Goal: Information Seeking & Learning: Understand process/instructions

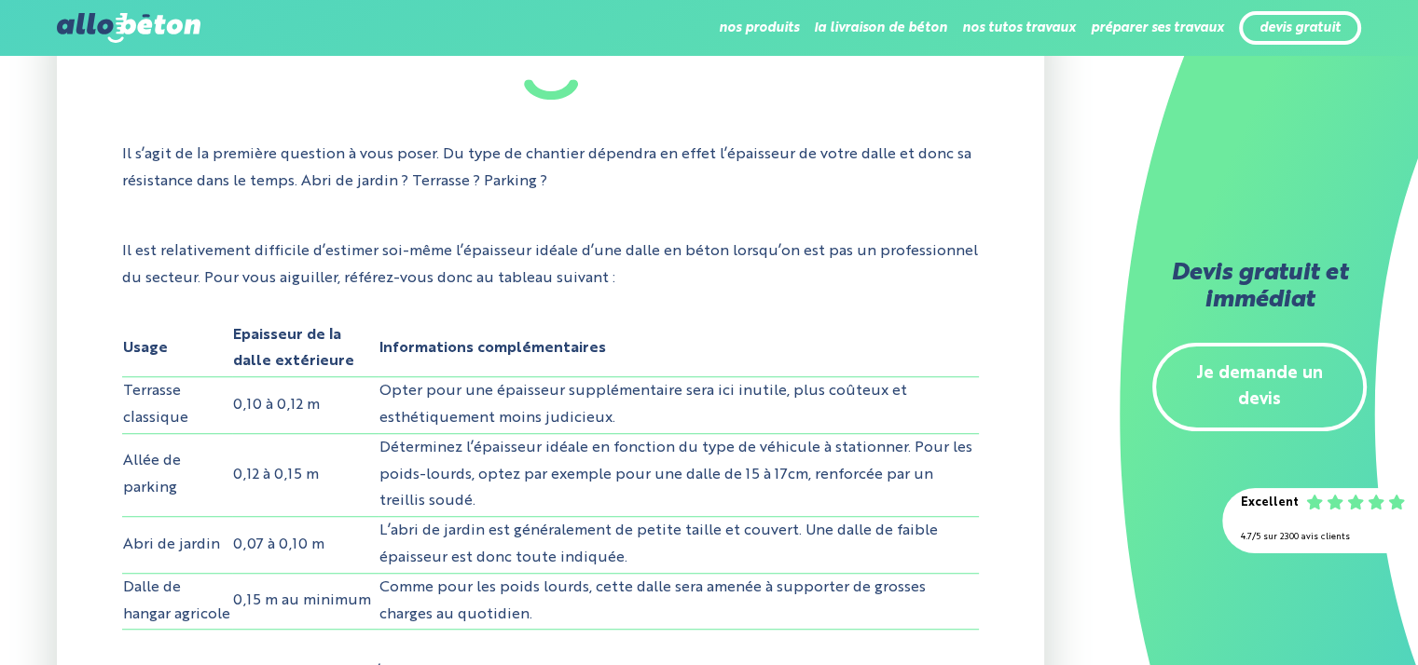
scroll to position [1212, 0]
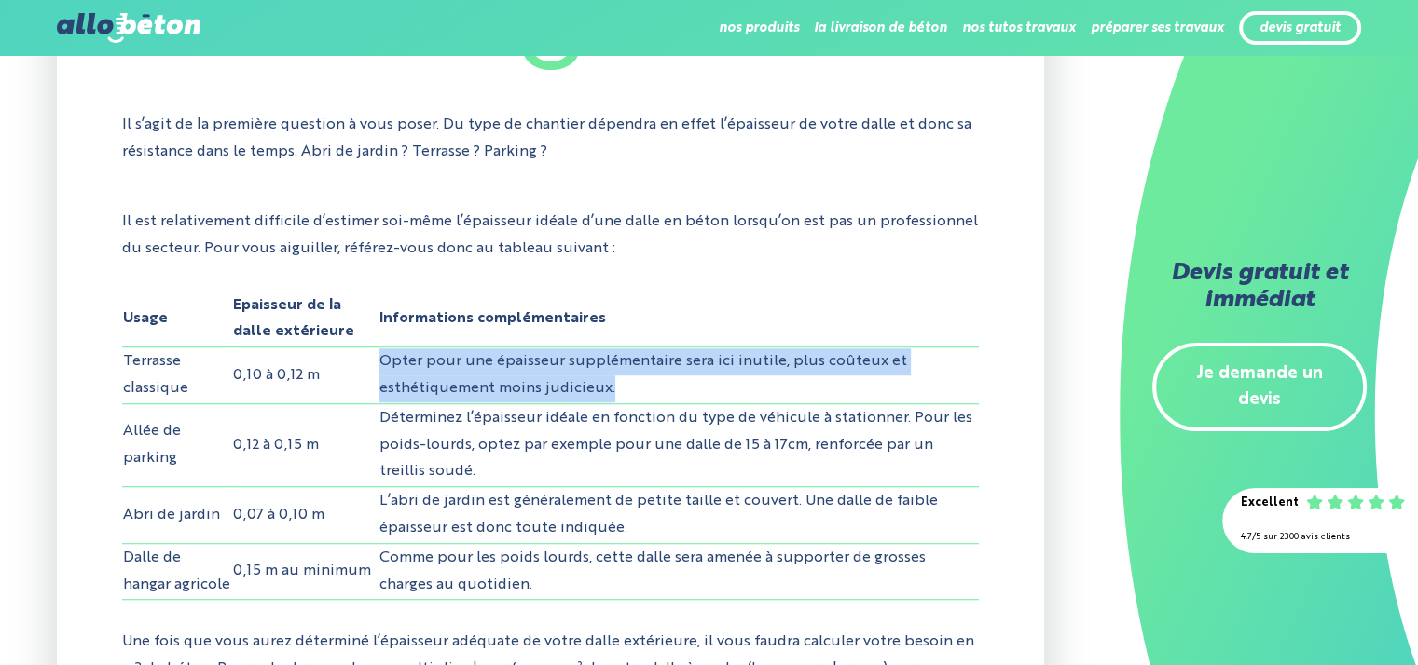
drag, startPoint x: 351, startPoint y: 368, endPoint x: 840, endPoint y: 376, distance: 488.4
click at [850, 377] on tr "Terrasse classique 0,10 à 0,12 m Opter pour une épaisseur supplémentaire sera i…" at bounding box center [550, 376] width 856 height 57
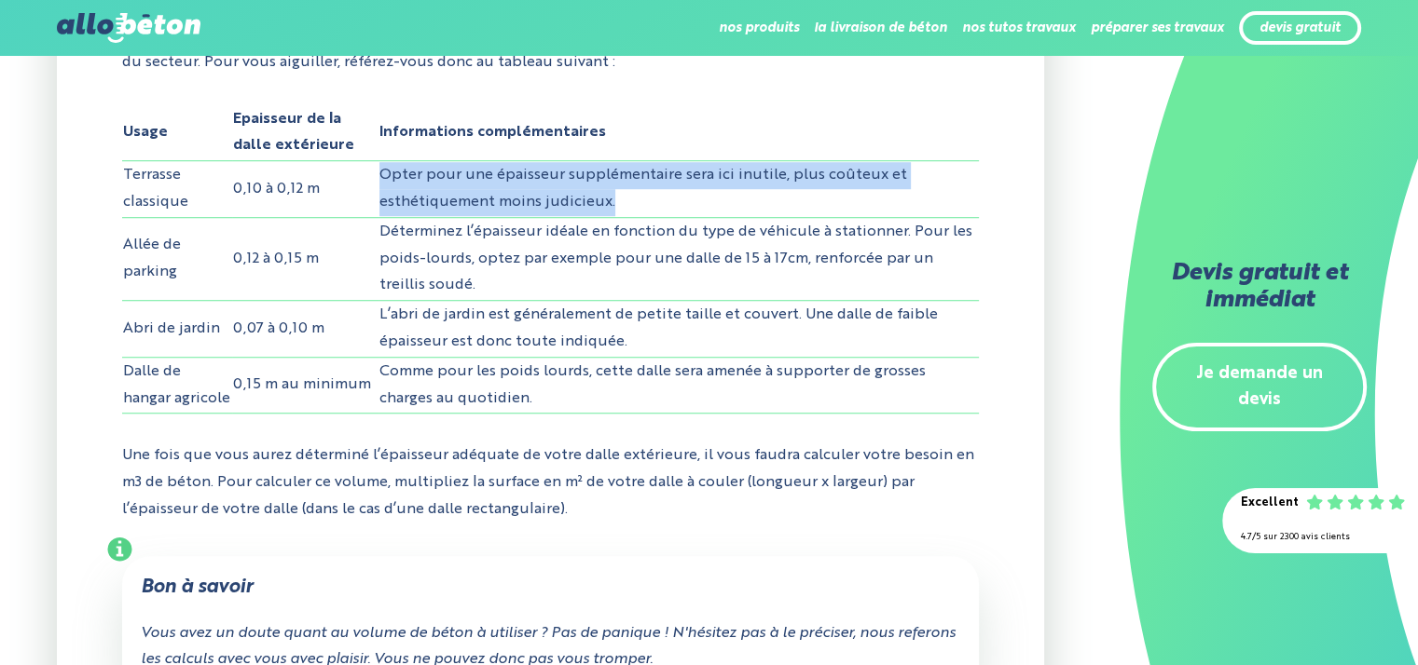
scroll to position [1491, 0]
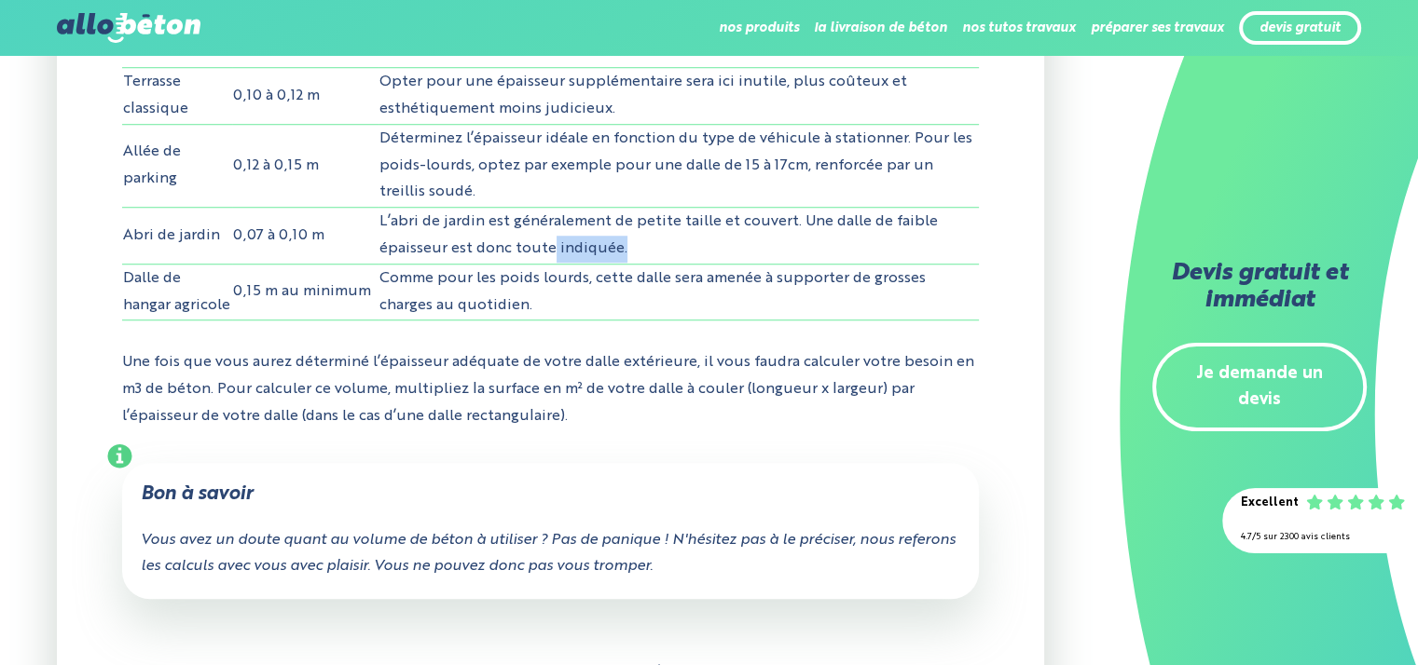
drag, startPoint x: 569, startPoint y: 232, endPoint x: 637, endPoint y: 242, distance: 68.8
click at [637, 242] on td "L’abri de jardin est généralement de petite taille et couvert. Une dalle de fai…" at bounding box center [678, 236] width 601 height 57
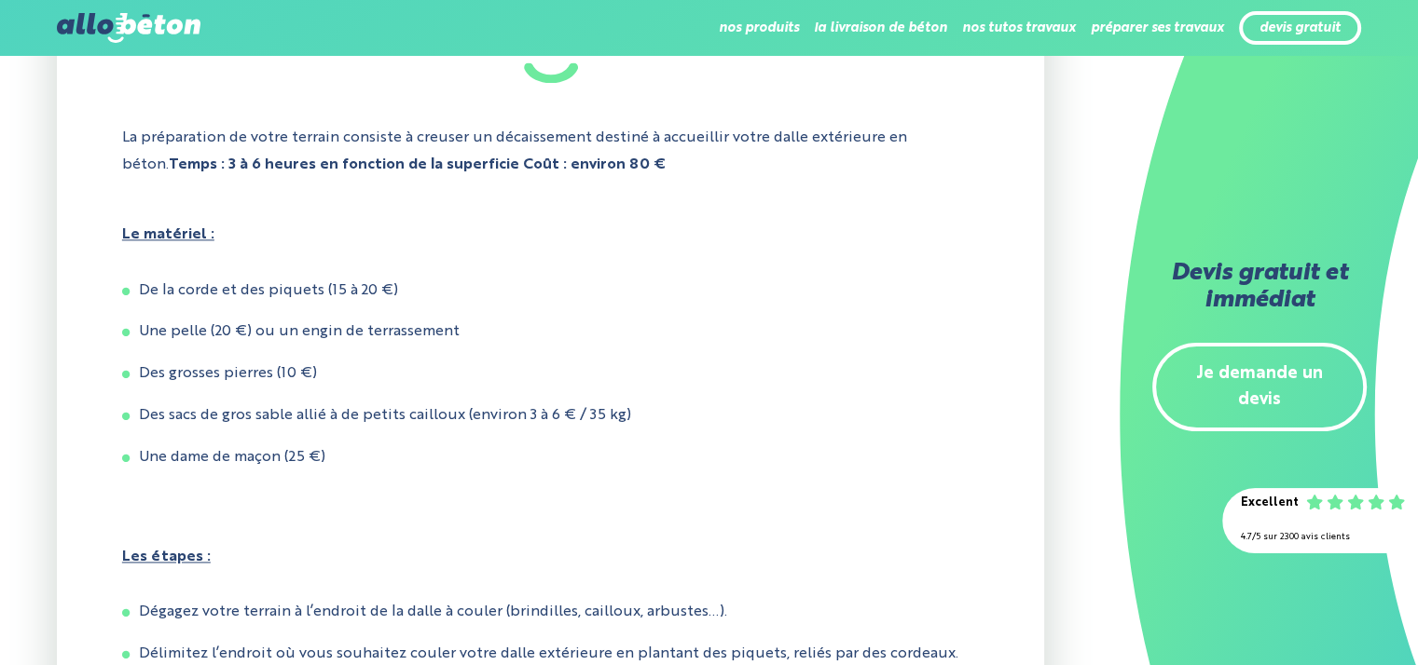
scroll to position [2423, 0]
drag, startPoint x: 377, startPoint y: 422, endPoint x: 448, endPoint y: 420, distance: 71.8
click at [448, 420] on li "Des sacs de gros sable allié à de petits cailloux (environ 3 à 6 € / 35 kg)" at bounding box center [550, 416] width 856 height 28
drag, startPoint x: 553, startPoint y: 410, endPoint x: 582, endPoint y: 410, distance: 28.9
click at [582, 410] on li "Des sacs de gros sable allié à de petits cailloux (environ 3 à 6 € / 35 kg)" at bounding box center [550, 416] width 856 height 28
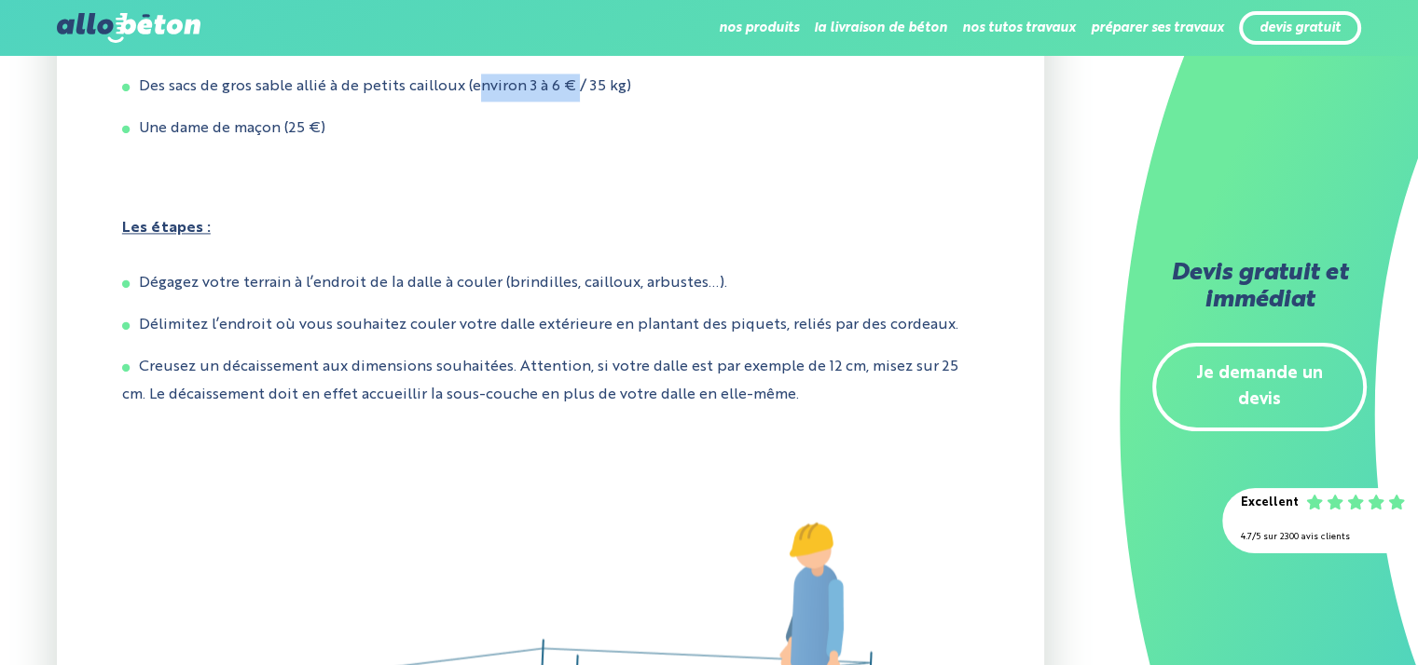
scroll to position [2796, 0]
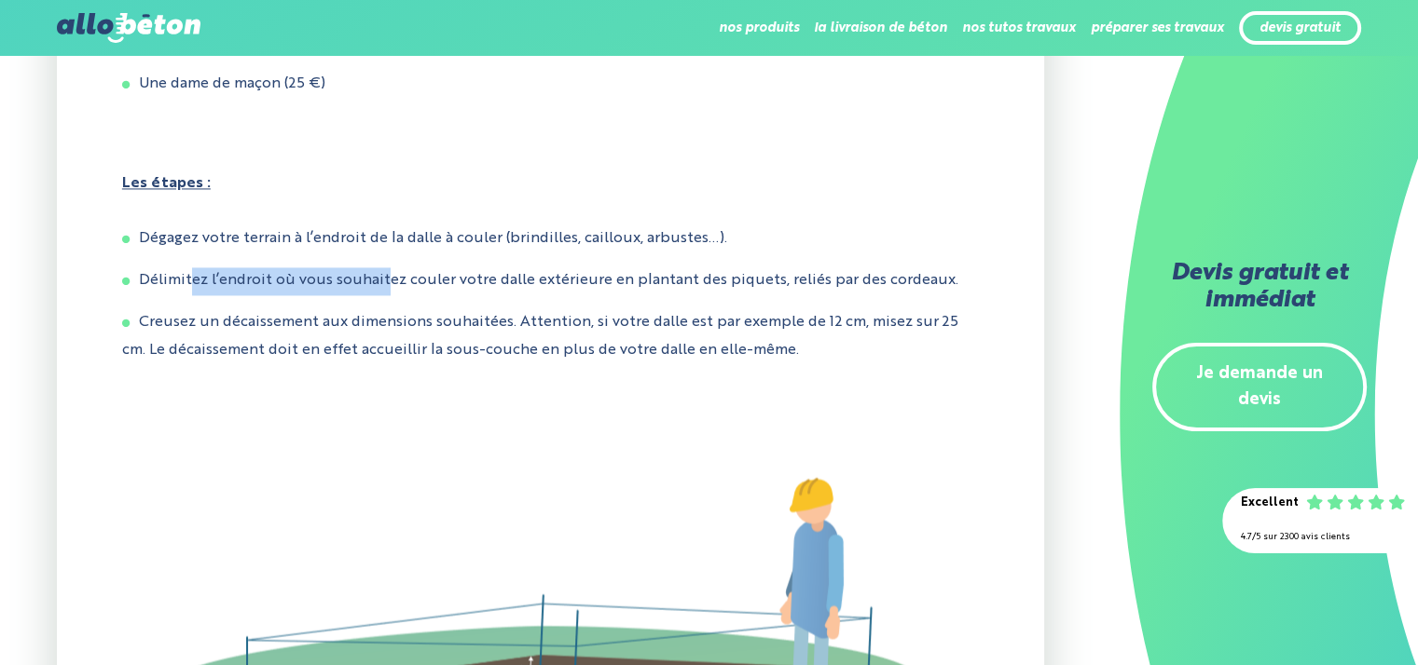
drag, startPoint x: 233, startPoint y: 274, endPoint x: 370, endPoint y: 285, distance: 137.5
click at [386, 276] on ul "Dégagez votre terrain à l’endroit de la dalle à couler (brindilles, cailloux, a…" at bounding box center [550, 295] width 856 height 138
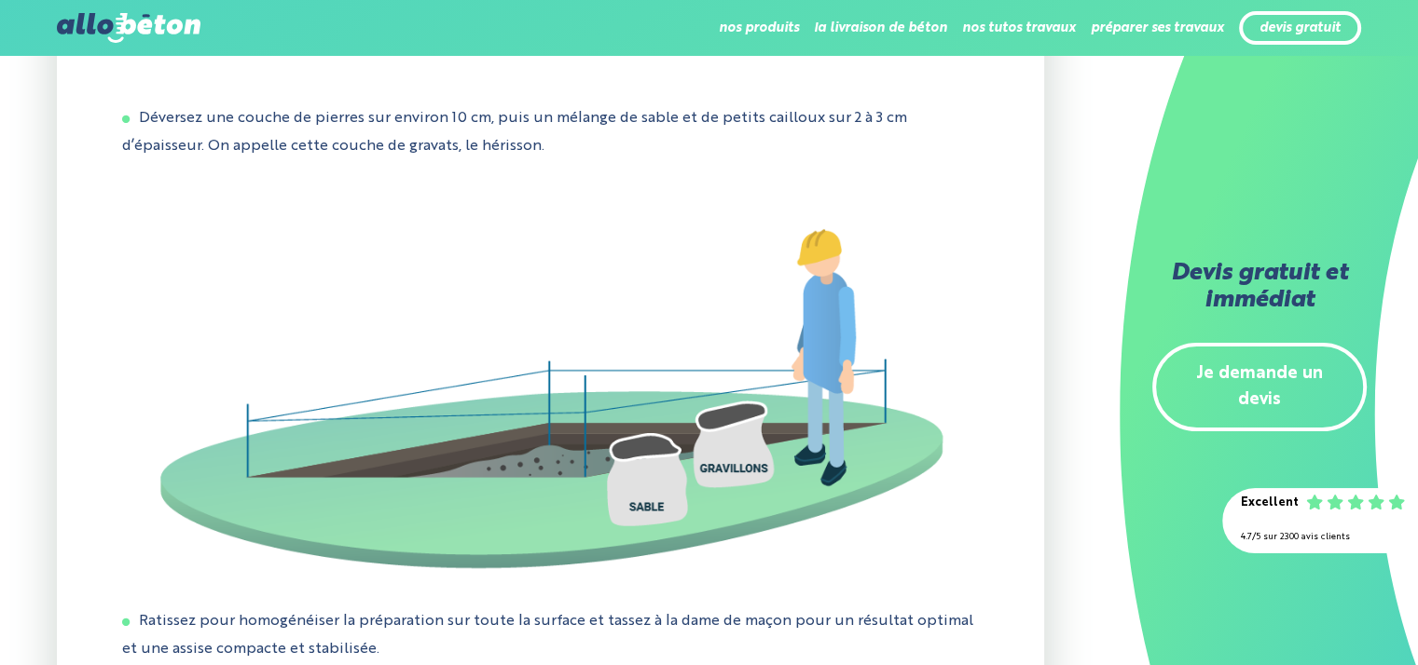
scroll to position [3448, 0]
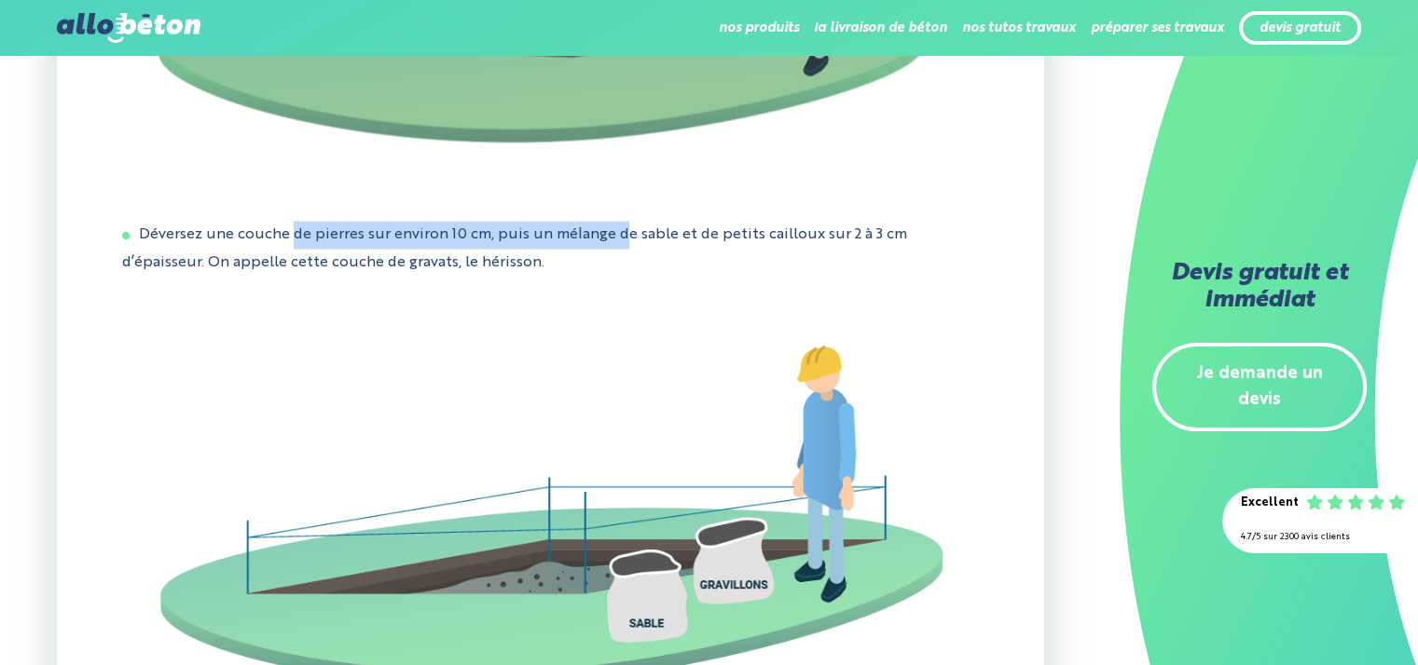
drag, startPoint x: 291, startPoint y: 246, endPoint x: 633, endPoint y: 256, distance: 342.2
click at [633, 256] on li "Déversez une couche de pierres sur environ 10 cm, puis un mélange de sable et d…" at bounding box center [550, 248] width 856 height 55
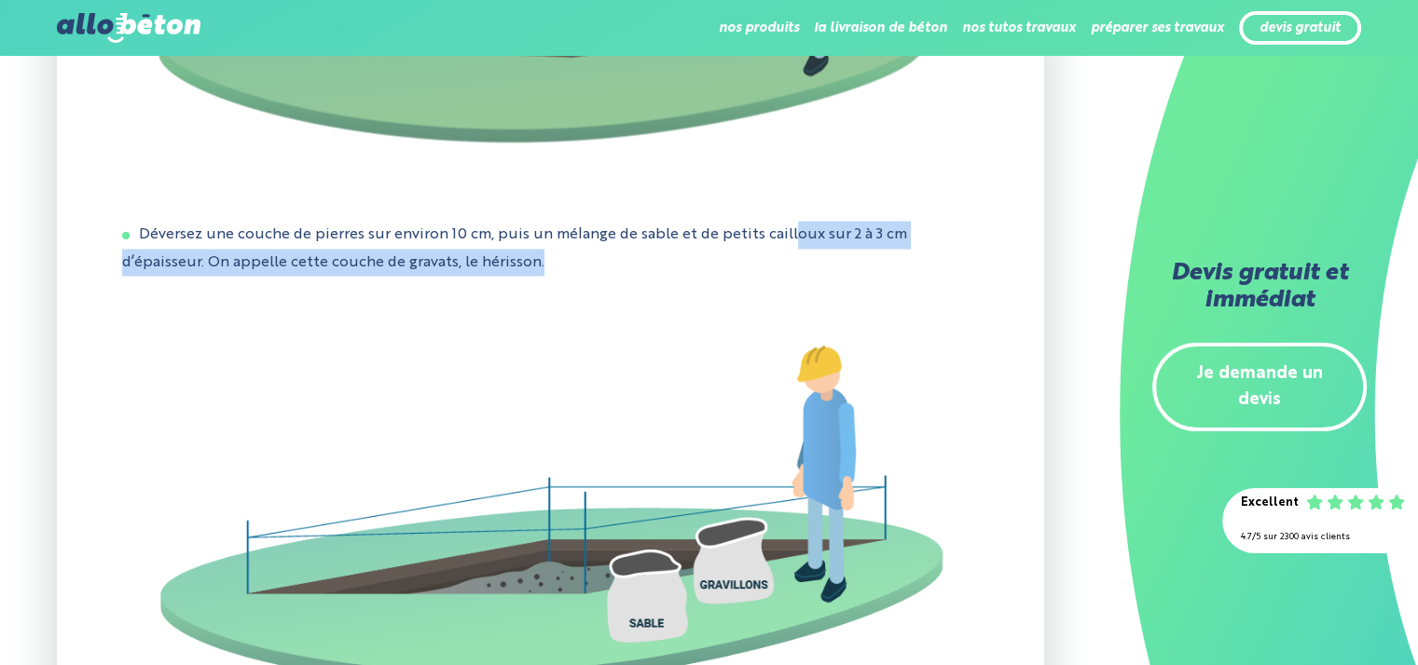
drag, startPoint x: 692, startPoint y: 273, endPoint x: 790, endPoint y: 262, distance: 98.5
click at [790, 262] on li "Déversez une couche de pierres sur environ 10 cm, puis un mélange de sable et d…" at bounding box center [550, 248] width 856 height 55
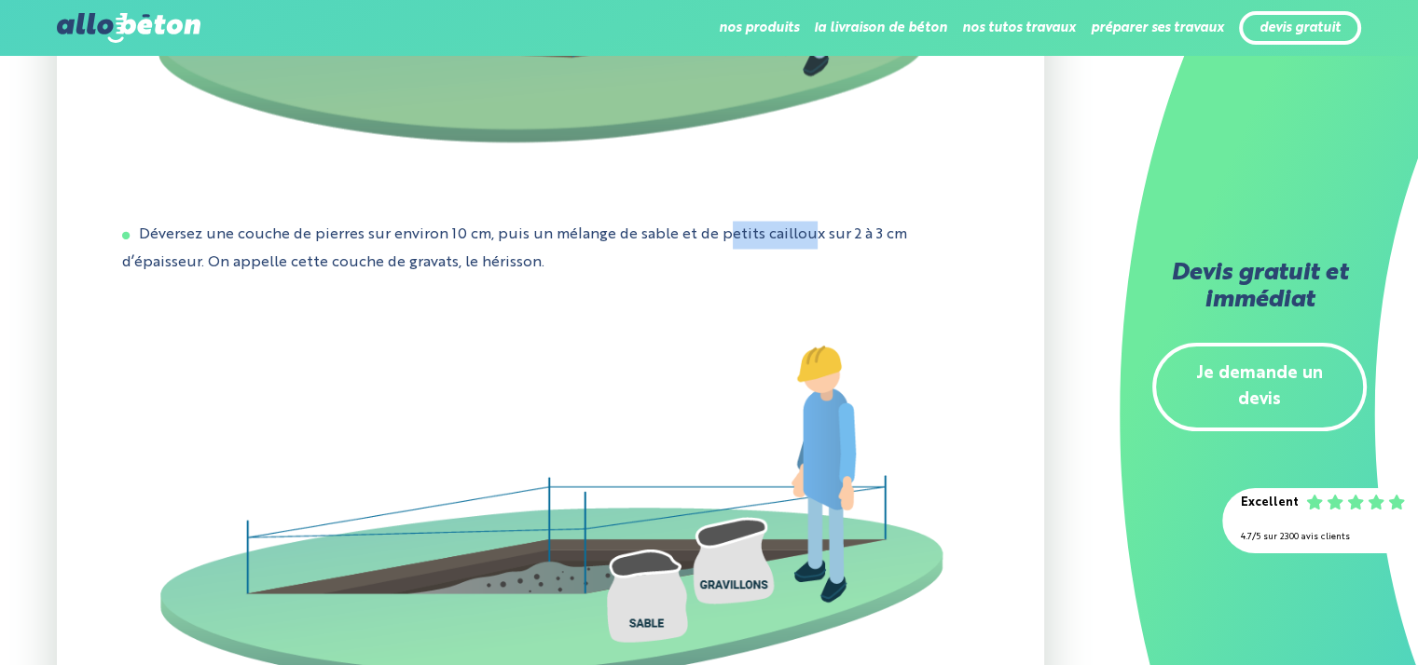
drag, startPoint x: 760, startPoint y: 245, endPoint x: 806, endPoint y: 245, distance: 46.6
click at [806, 245] on li "Déversez une couche de pierres sur environ 10 cm, puis un mélange de sable et d…" at bounding box center [550, 248] width 856 height 55
drag, startPoint x: 206, startPoint y: 281, endPoint x: 249, endPoint y: 287, distance: 43.2
click at [250, 276] on li "Déversez une couche de pierres sur environ 10 cm, puis un mélange de sable et d…" at bounding box center [550, 248] width 856 height 55
drag, startPoint x: 281, startPoint y: 277, endPoint x: 380, endPoint y: 275, distance: 98.8
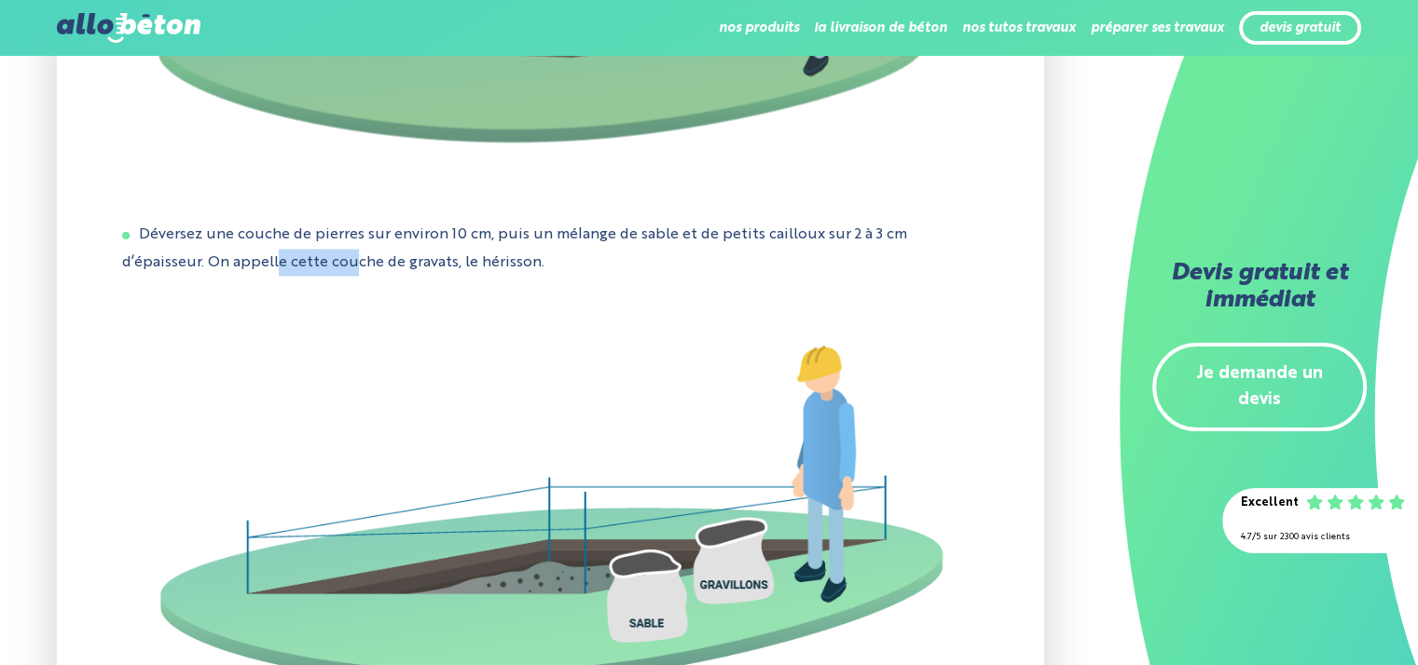
click at [358, 276] on li "Déversez une couche de pierres sur environ 10 cm, puis un mélange de sable et d…" at bounding box center [550, 248] width 856 height 55
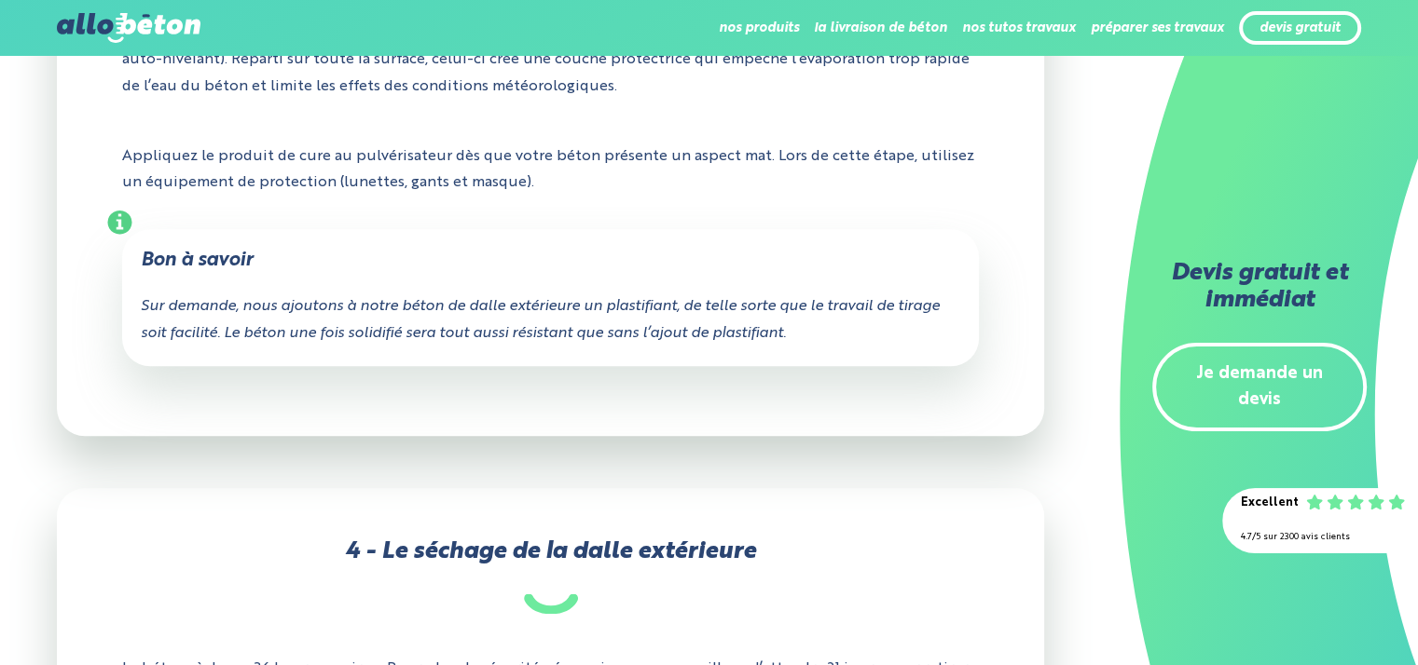
scroll to position [9226, 0]
drag, startPoint x: 324, startPoint y: 362, endPoint x: 370, endPoint y: 361, distance: 45.7
click at [372, 348] on div "Sur demande, nous ajoutons à notre béton de dalle extérieure un plastifiant, de…" at bounding box center [550, 321] width 819 height 54
drag, startPoint x: 369, startPoint y: 355, endPoint x: 489, endPoint y: 342, distance: 120.9
click at [489, 342] on div "Sur demande, nous ajoutons à notre béton de dalle extérieure un plastifiant, de…" at bounding box center [550, 321] width 819 height 54
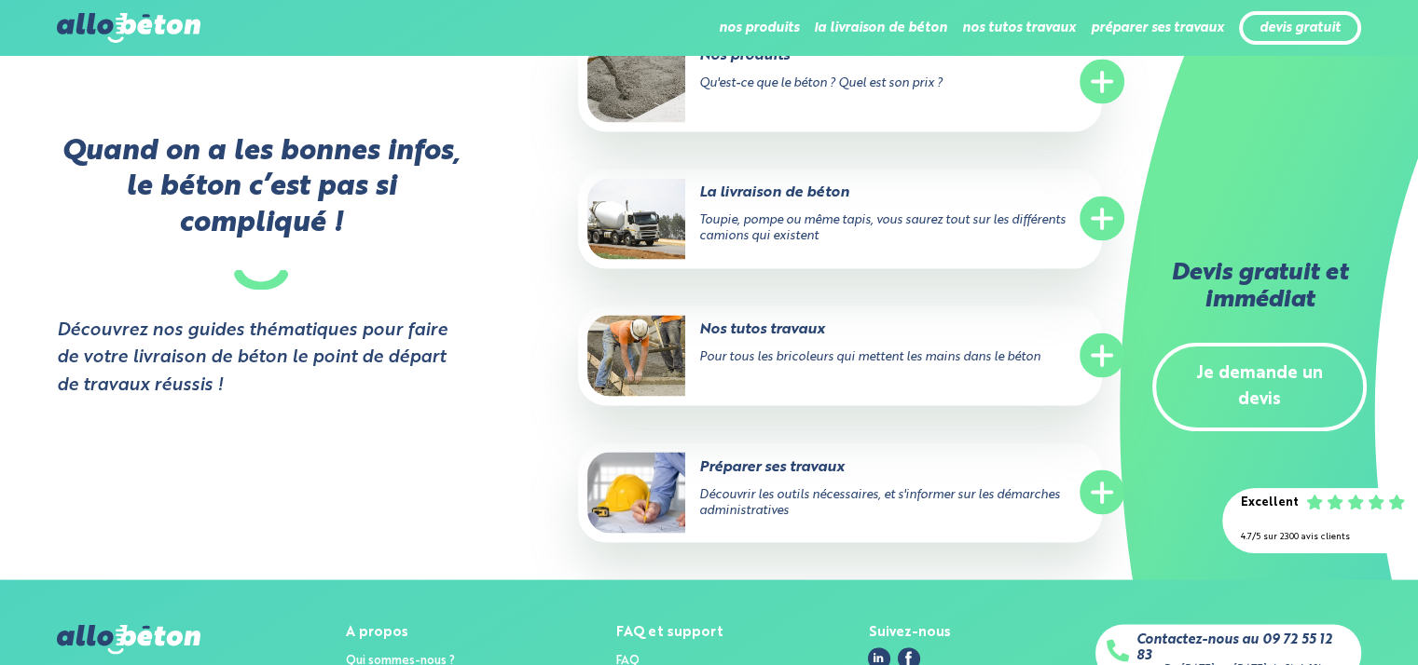
scroll to position [10252, 0]
